Goal: Understand process/instructions

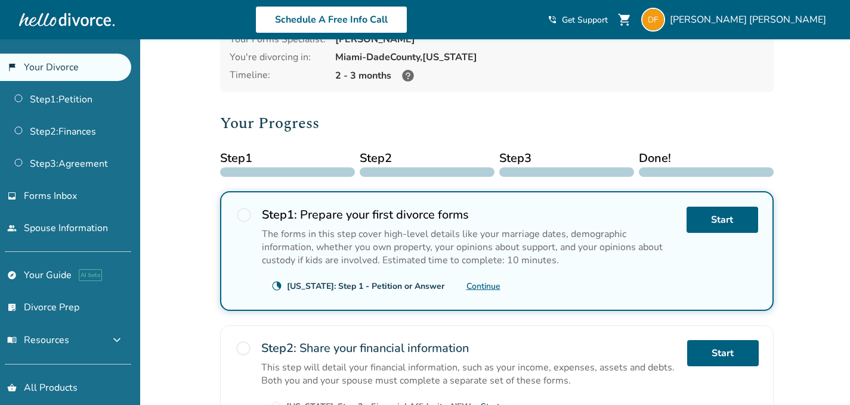
scroll to position [94, 0]
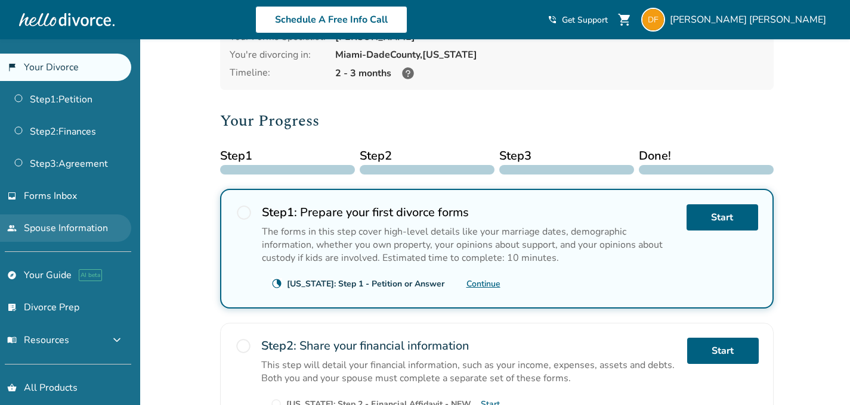
click at [101, 229] on link "people Spouse Information" at bounding box center [65, 228] width 131 height 27
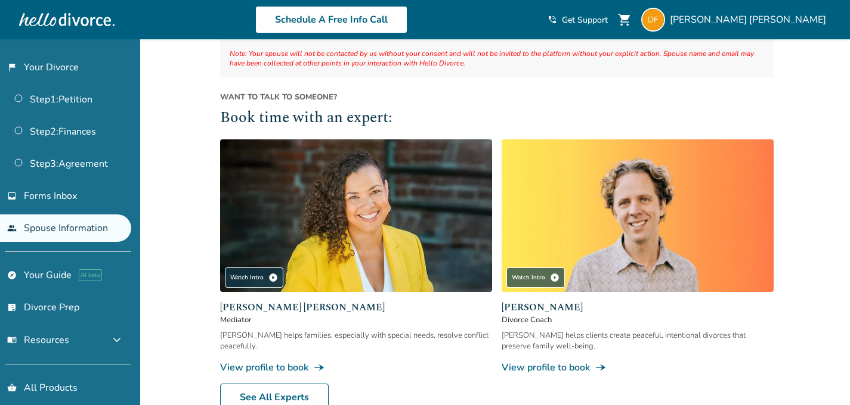
scroll to position [237, 0]
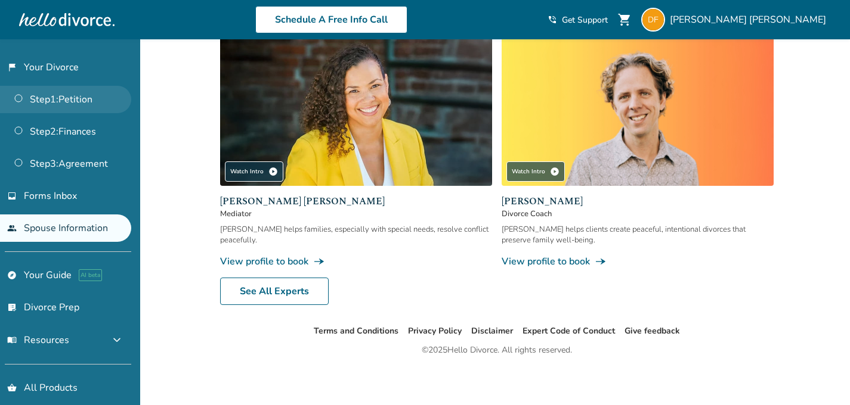
click at [76, 98] on link "Step 1 : Petition" at bounding box center [65, 99] width 131 height 27
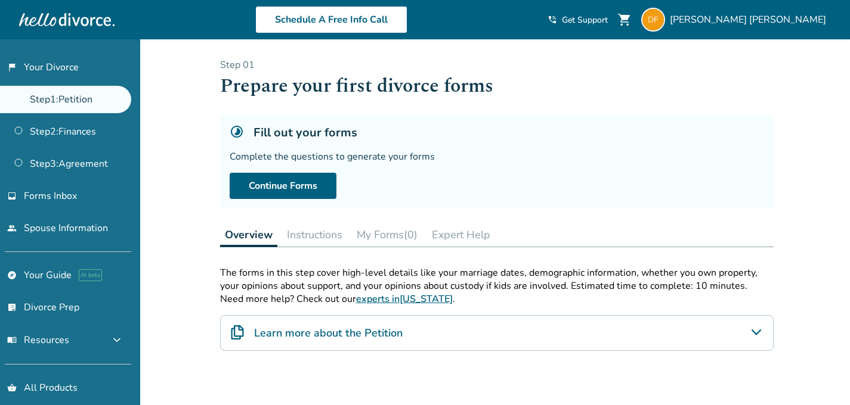
click at [440, 236] on button "Expert Help" at bounding box center [461, 235] width 68 height 24
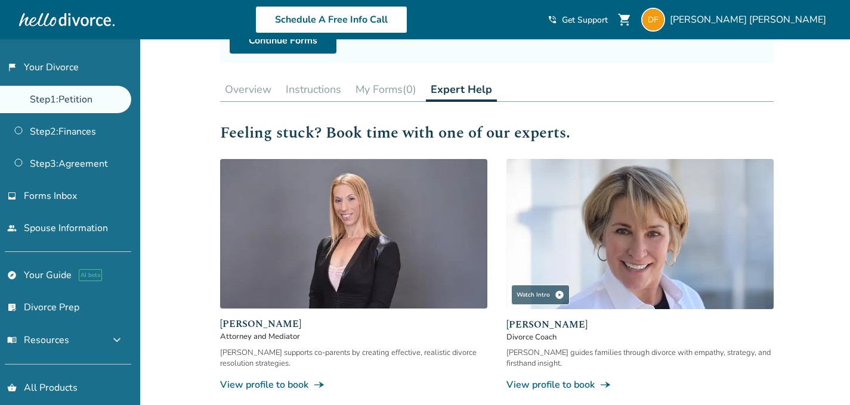
scroll to position [233, 0]
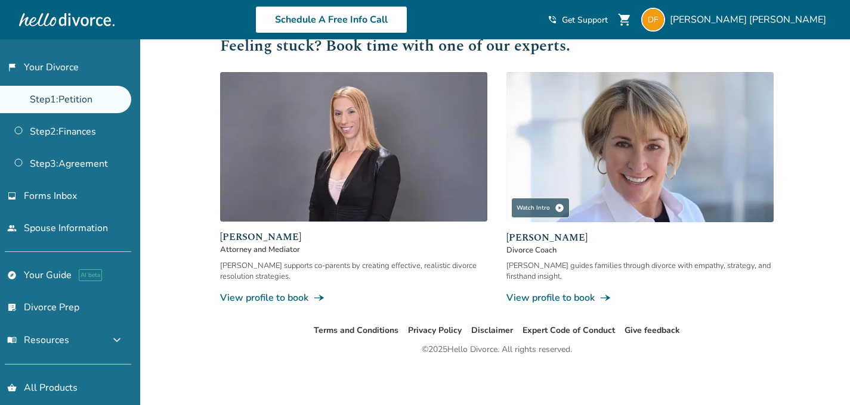
click at [547, 20] on div "Schedule A Free Info Call" at bounding box center [330, 19] width 433 height 27
click at [76, 137] on link "Step 2 : Finances" at bounding box center [65, 131] width 131 height 27
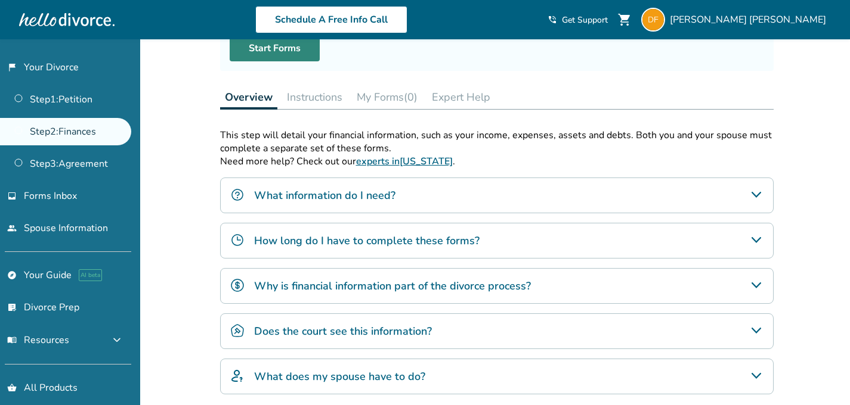
scroll to position [137, 0]
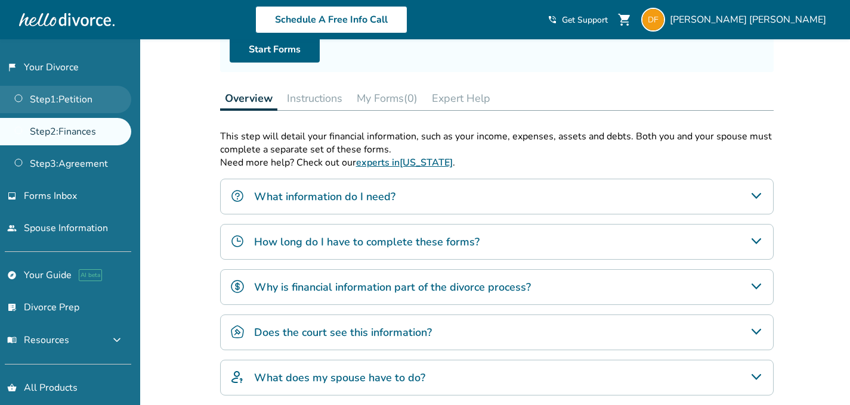
click at [75, 94] on link "Step 1 : Petition" at bounding box center [65, 99] width 131 height 27
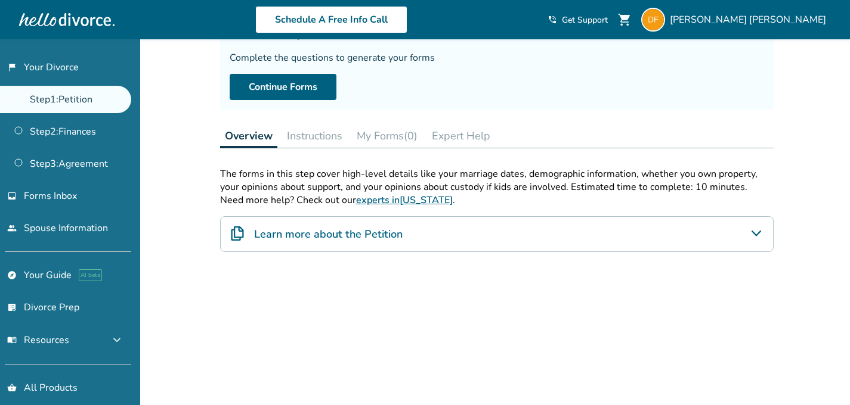
scroll to position [100, 0]
click at [333, 131] on button "Instructions" at bounding box center [314, 135] width 65 height 24
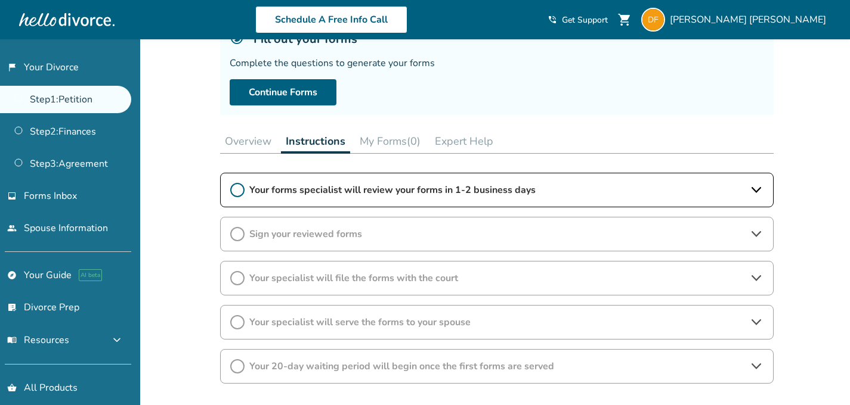
scroll to position [88, 0]
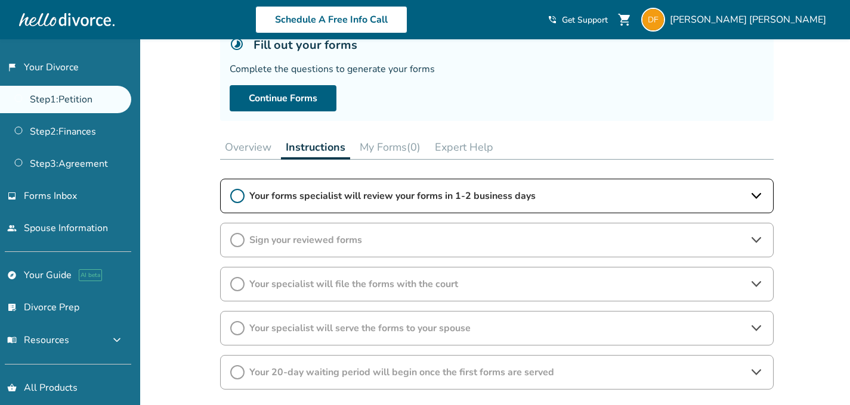
click at [380, 146] on button "My Forms (0)" at bounding box center [390, 147] width 70 height 24
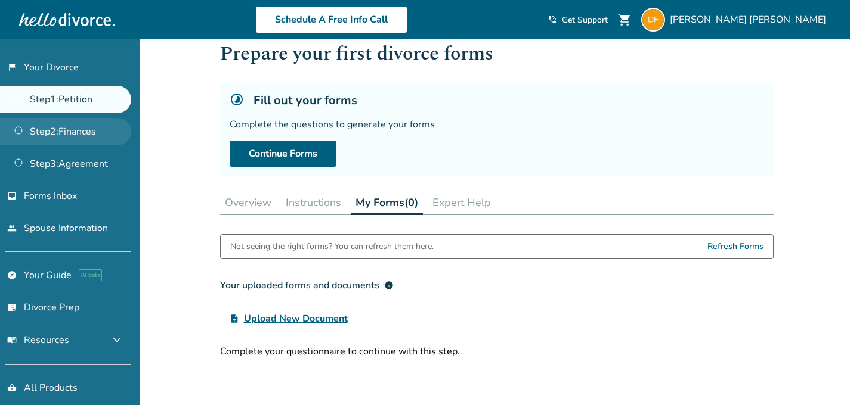
scroll to position [30, 0]
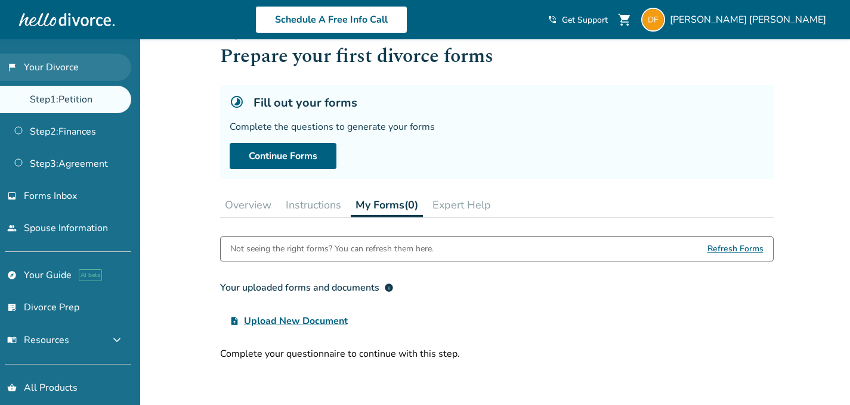
click at [71, 68] on link "flag_2 Your Divorce" at bounding box center [65, 67] width 131 height 27
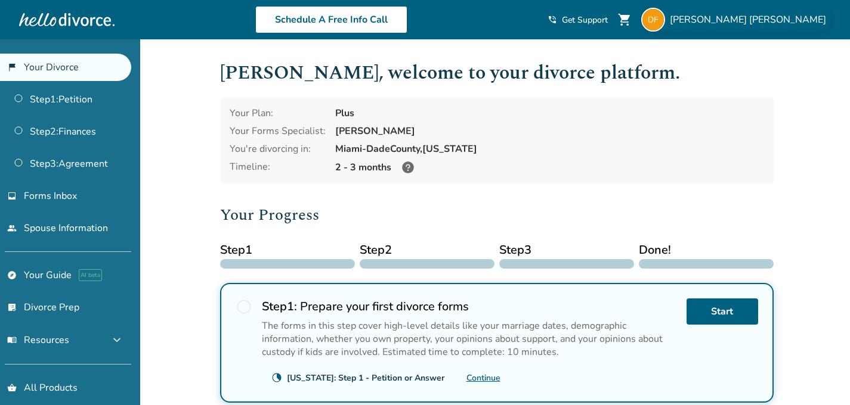
click at [765, 23] on span "[PERSON_NAME]" at bounding box center [750, 19] width 161 height 13
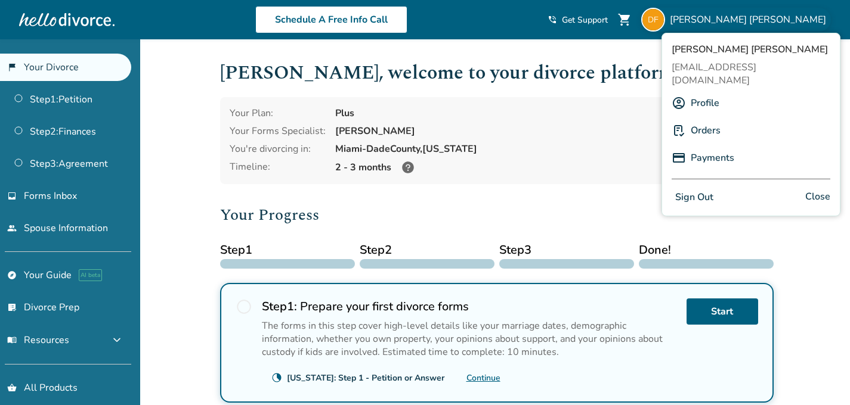
click at [584, 134] on div "[PERSON_NAME]" at bounding box center [549, 131] width 429 height 13
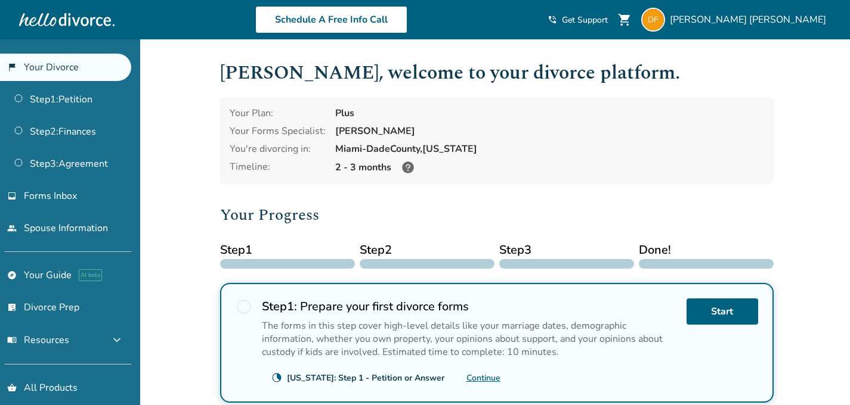
click at [404, 166] on icon at bounding box center [408, 168] width 12 height 12
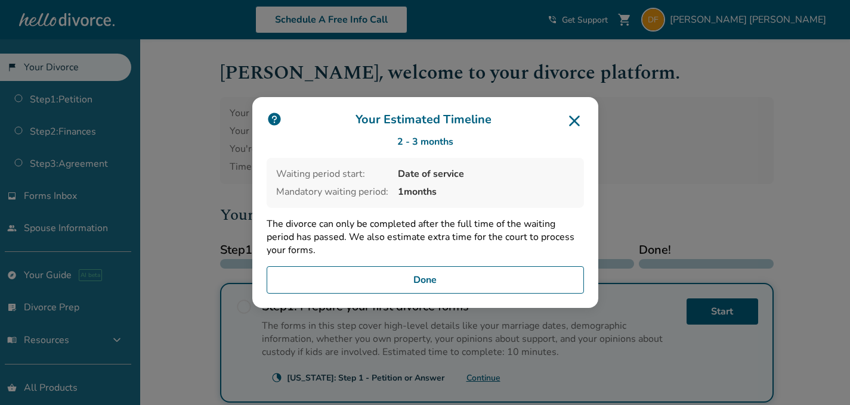
click at [584, 123] on icon at bounding box center [574, 121] width 19 height 19
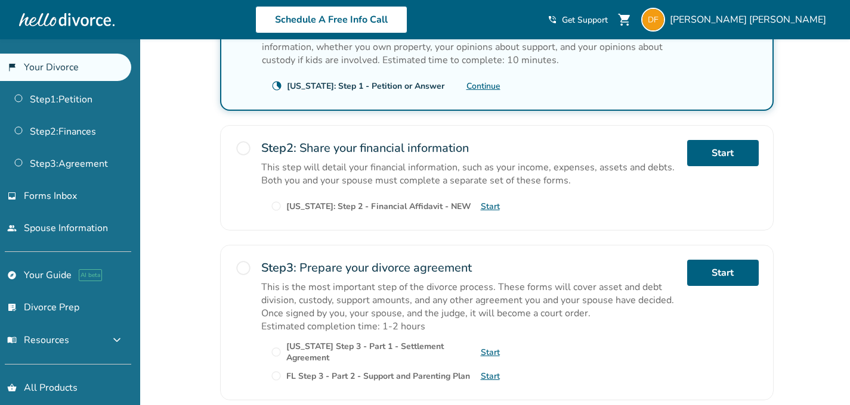
scroll to position [290, 0]
